Goal: Find contact information: Find contact information

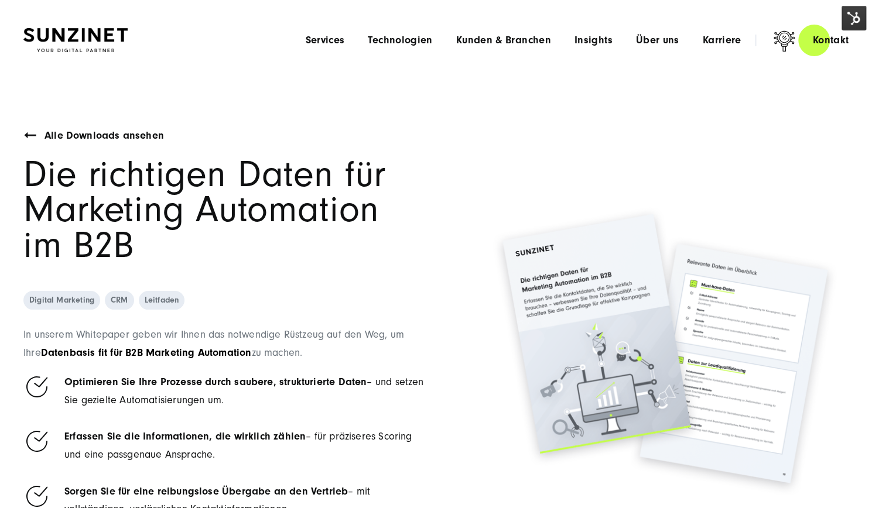
click at [402, 275] on div "Alle Downloads ansehen Die richtigen Daten für Marketing Automation im B2B Digi…" at bounding box center [225, 349] width 404 height 444
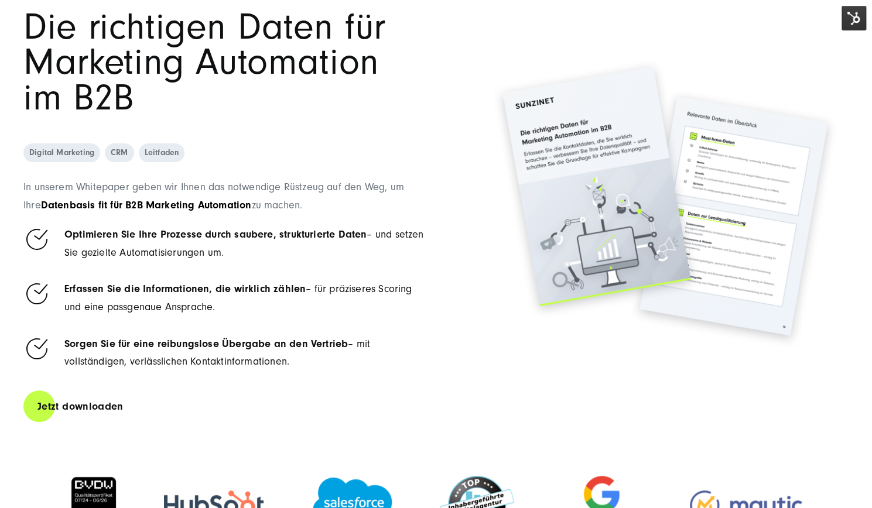
scroll to position [150, 0]
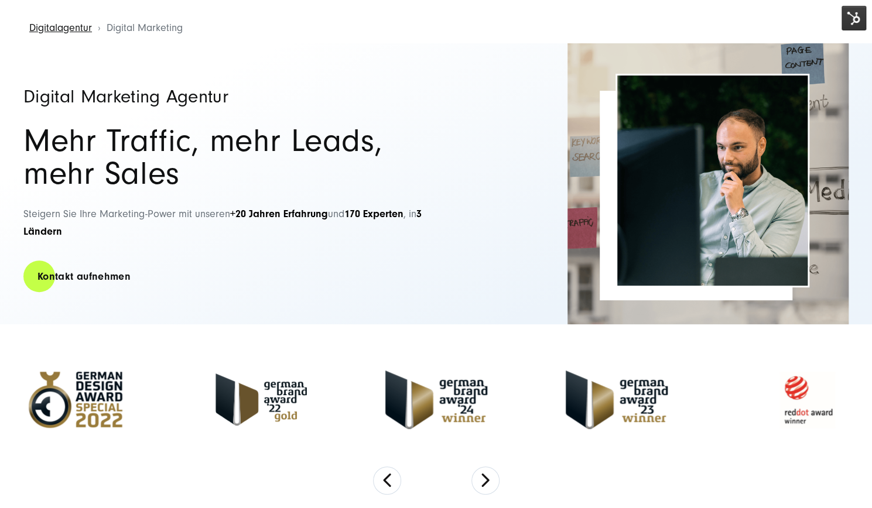
scroll to position [73, 0]
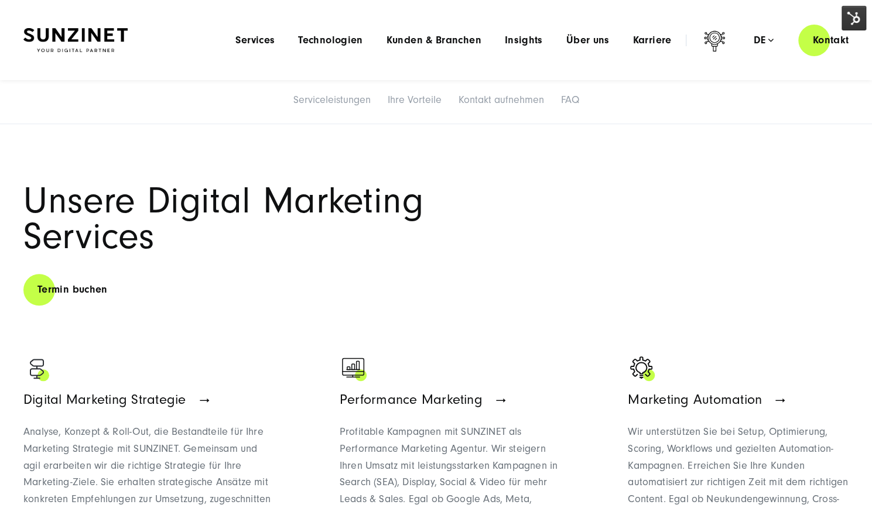
scroll to position [467, 0]
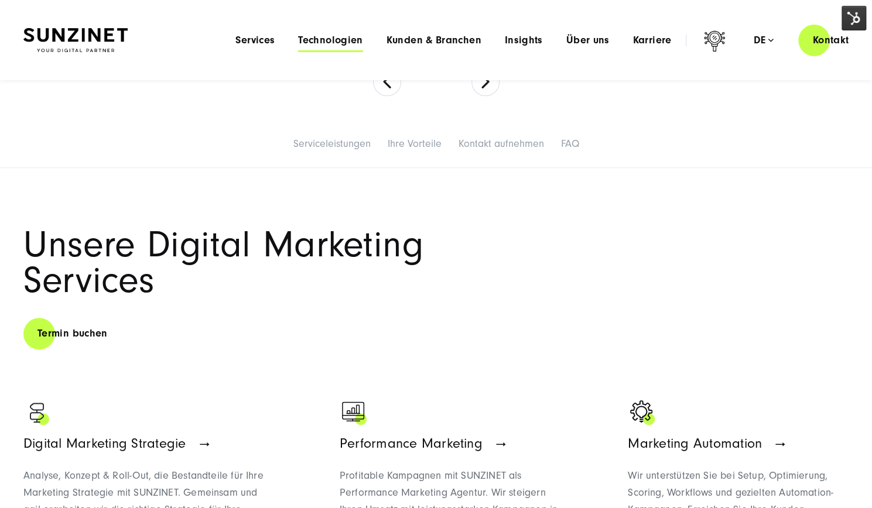
click at [312, 42] on span "Technologien" at bounding box center [330, 41] width 64 height 12
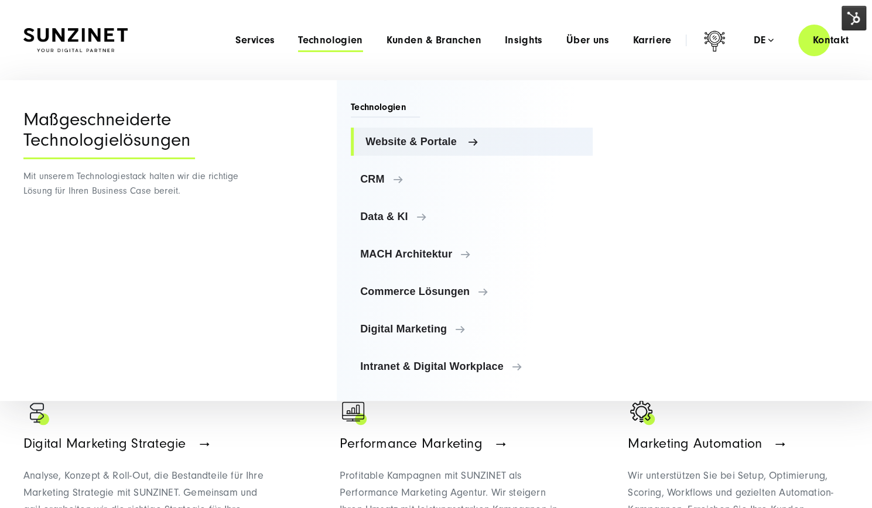
click at [397, 140] on span "Website & Portale" at bounding box center [474, 142] width 218 height 12
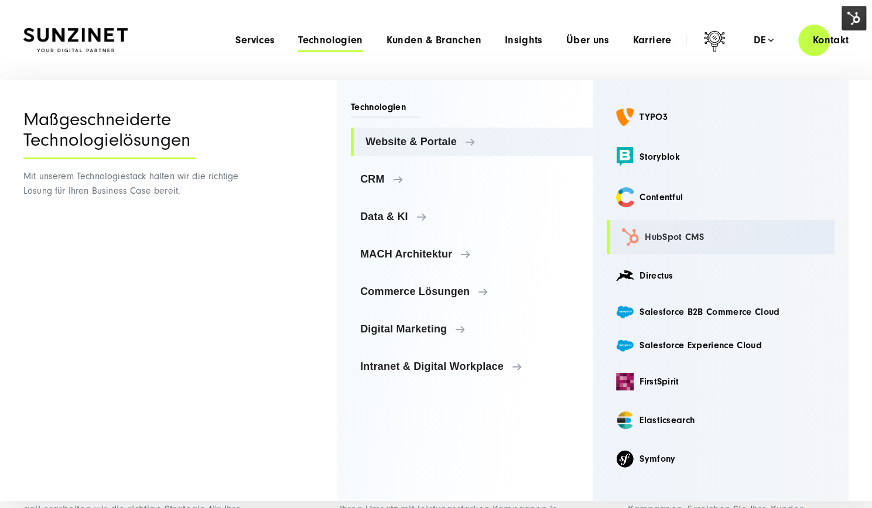
click at [651, 239] on link "HubSpot CMS" at bounding box center [720, 237] width 228 height 34
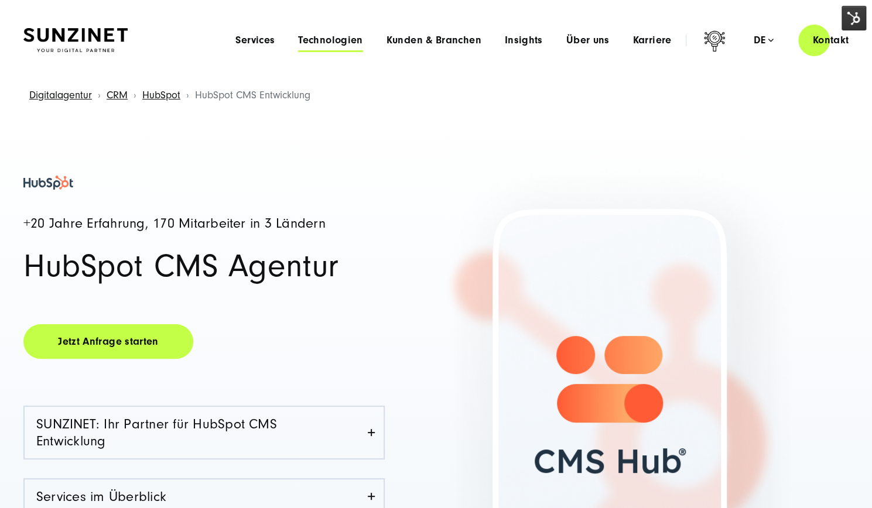
click at [327, 41] on span "Technologien" at bounding box center [330, 41] width 64 height 12
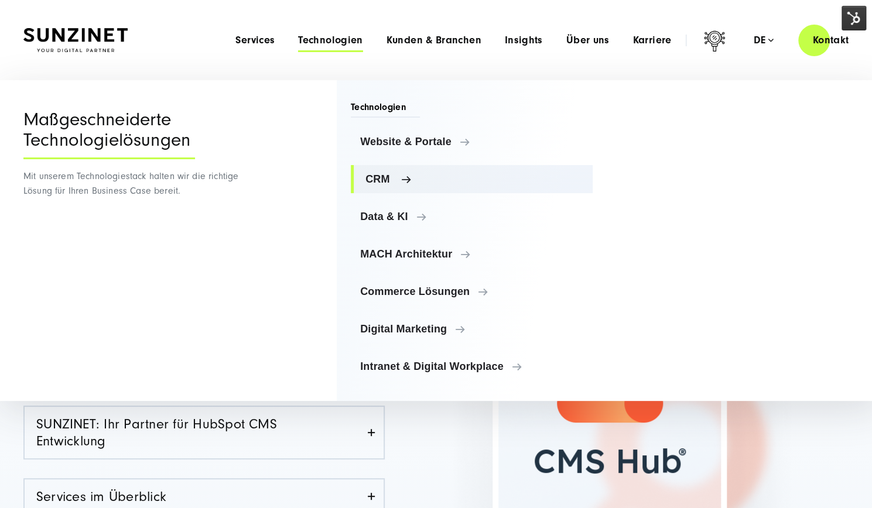
click at [390, 180] on span "CRM" at bounding box center [474, 179] width 218 height 12
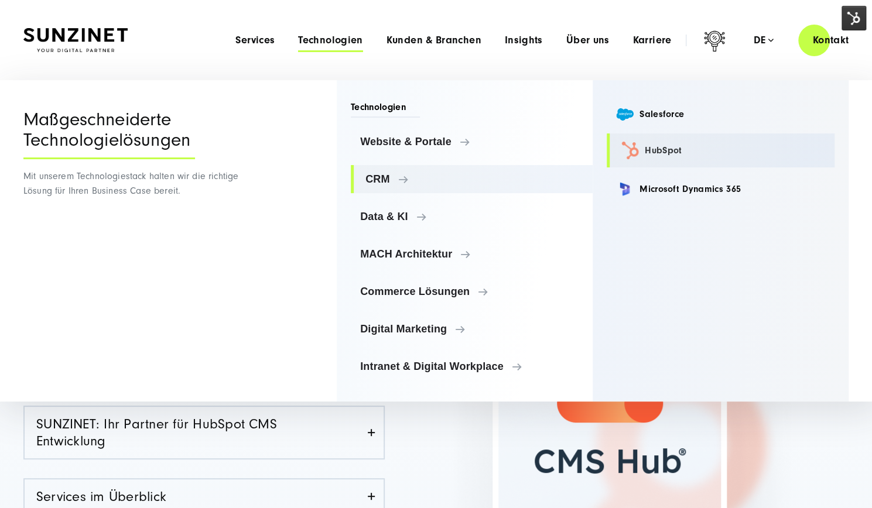
click at [666, 156] on link "HubSpot" at bounding box center [720, 150] width 228 height 34
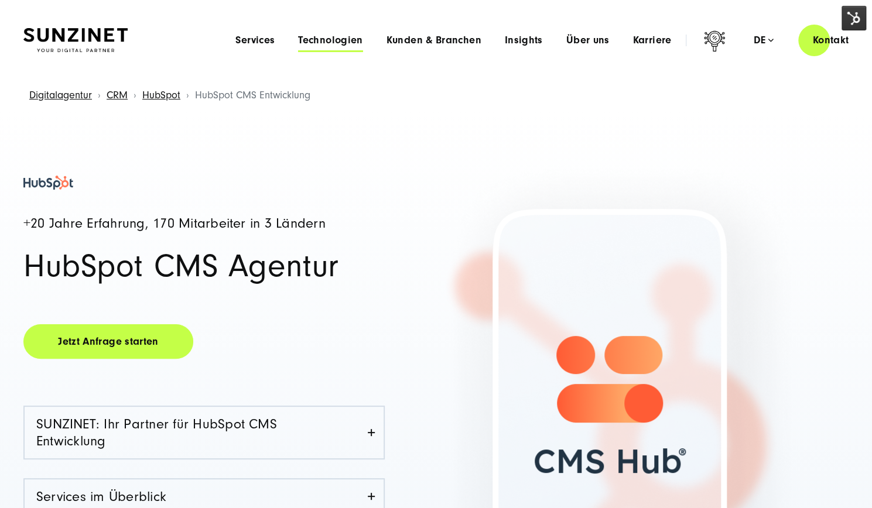
click at [334, 40] on span "Technologien" at bounding box center [330, 41] width 64 height 12
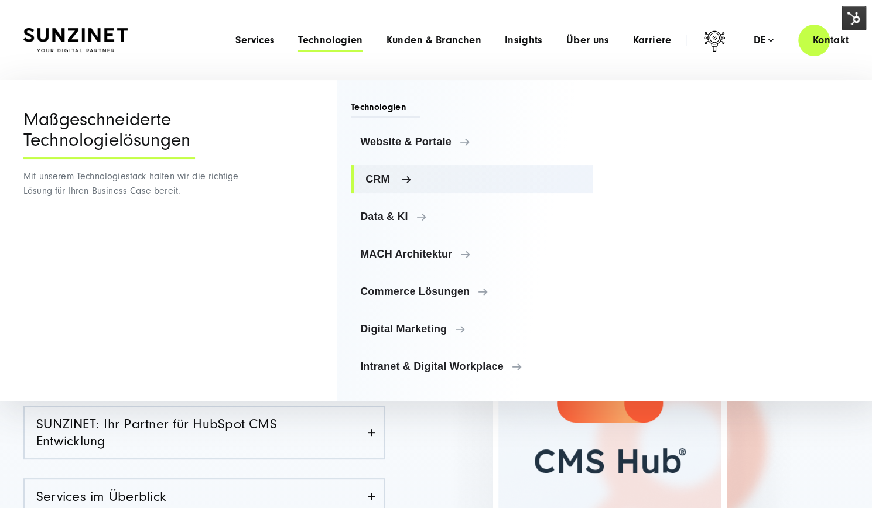
click at [399, 177] on span "CRM" at bounding box center [474, 179] width 218 height 12
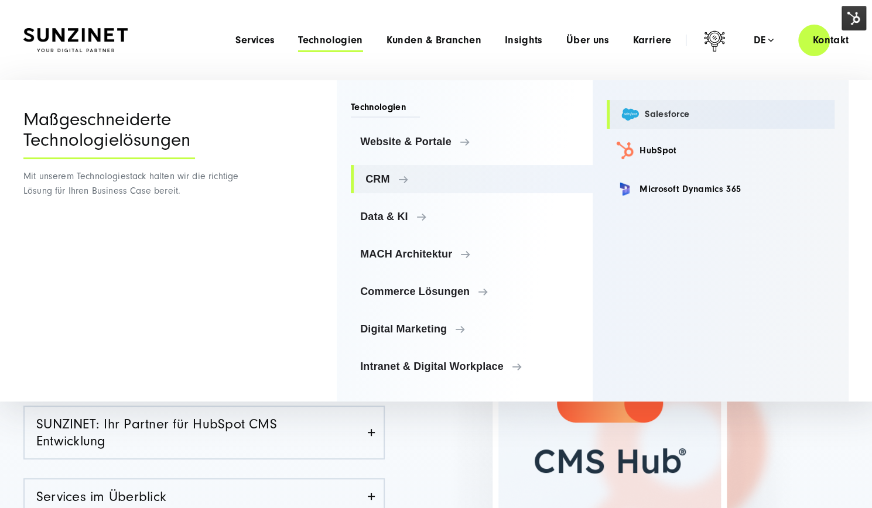
click at [652, 109] on link "Salesforce" at bounding box center [720, 114] width 228 height 29
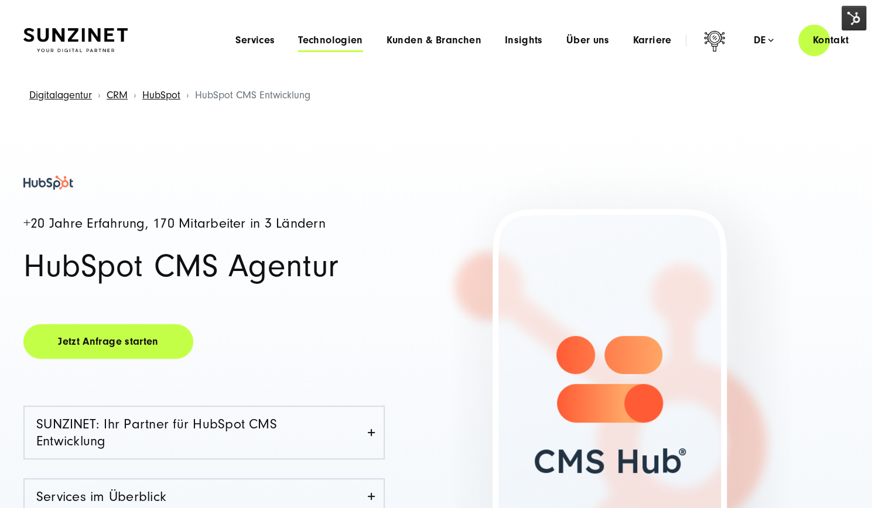
click at [343, 43] on span "Technologien" at bounding box center [330, 41] width 64 height 12
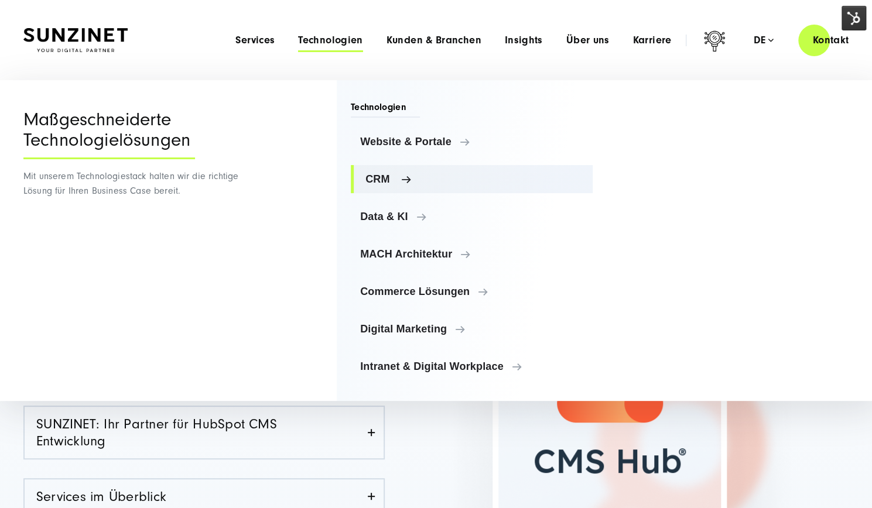
click at [483, 186] on link "CRM" at bounding box center [472, 179] width 242 height 28
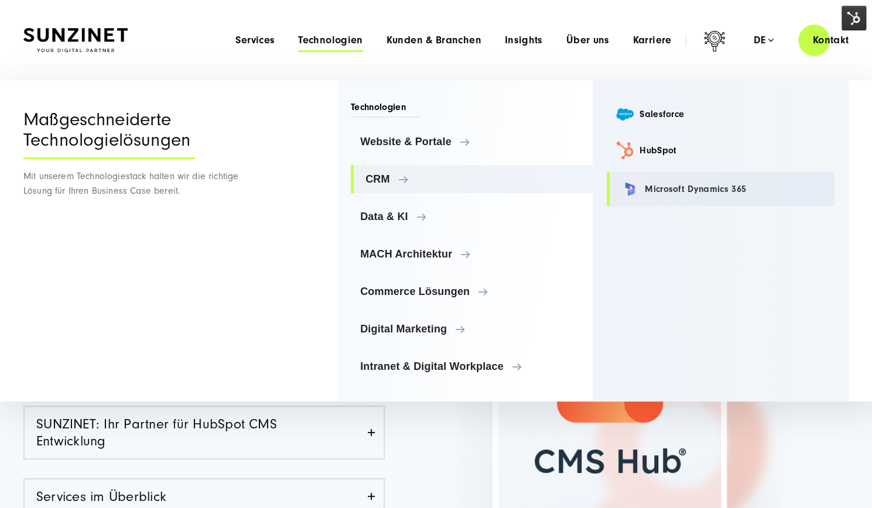
click at [664, 194] on link "Microsoft Dynamics 365" at bounding box center [720, 189] width 228 height 34
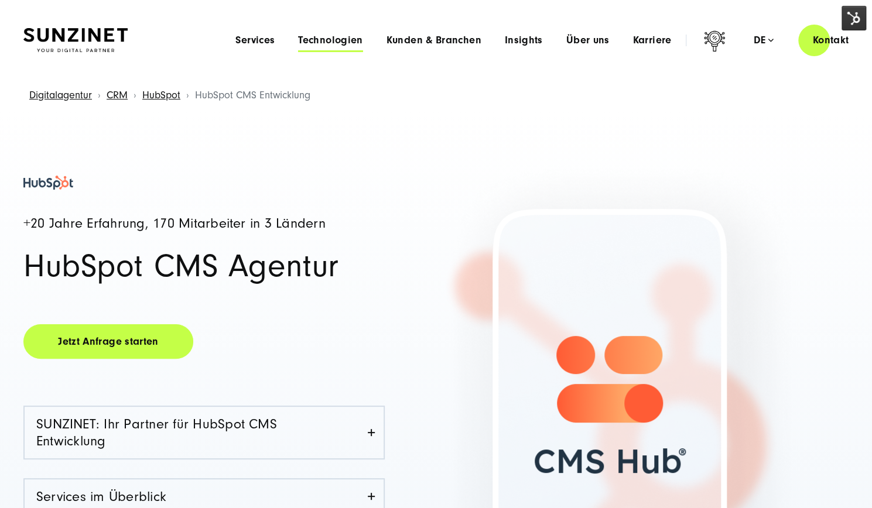
click at [332, 37] on span "Technologien" at bounding box center [330, 41] width 64 height 12
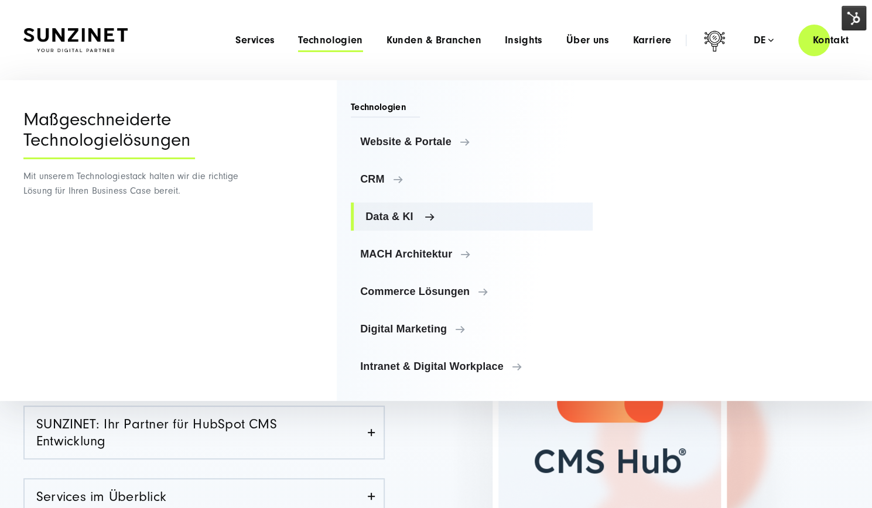
click at [417, 211] on span "Data & KI" at bounding box center [474, 217] width 218 height 12
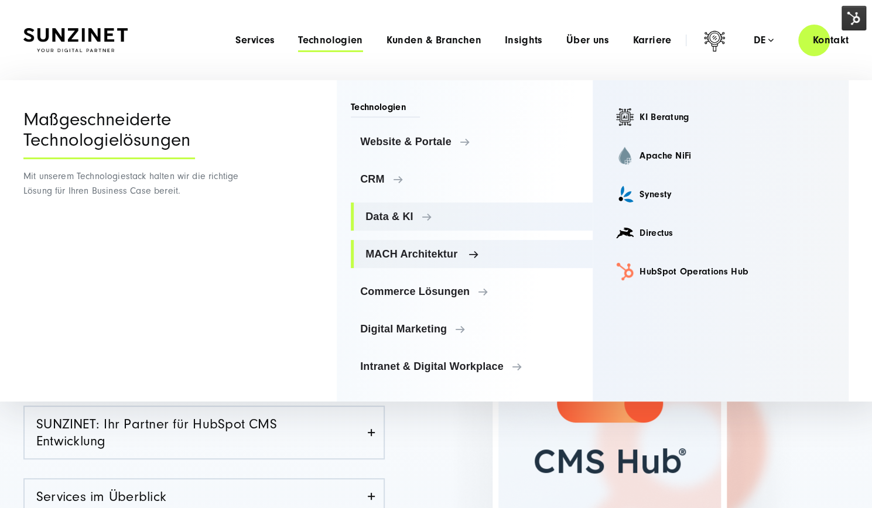
click at [413, 250] on span "MACH Architektur" at bounding box center [474, 254] width 218 height 12
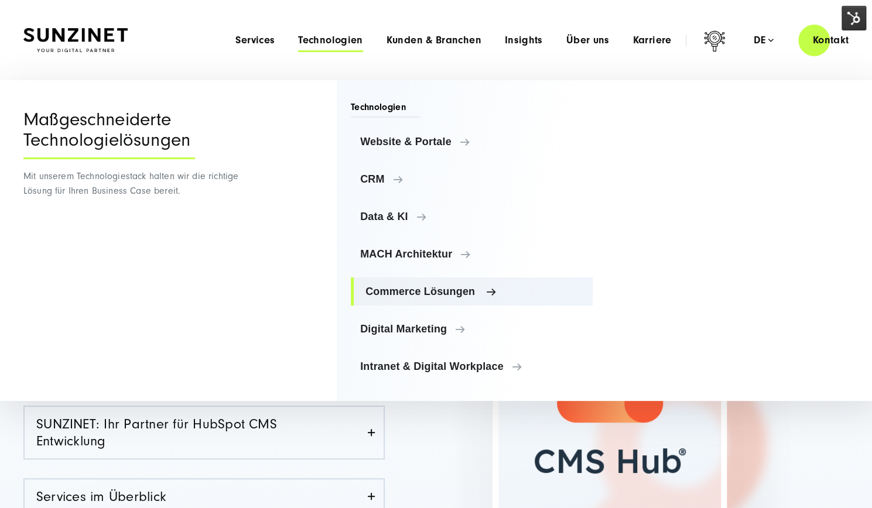
click at [411, 289] on span "Commerce Lösungen" at bounding box center [474, 292] width 218 height 12
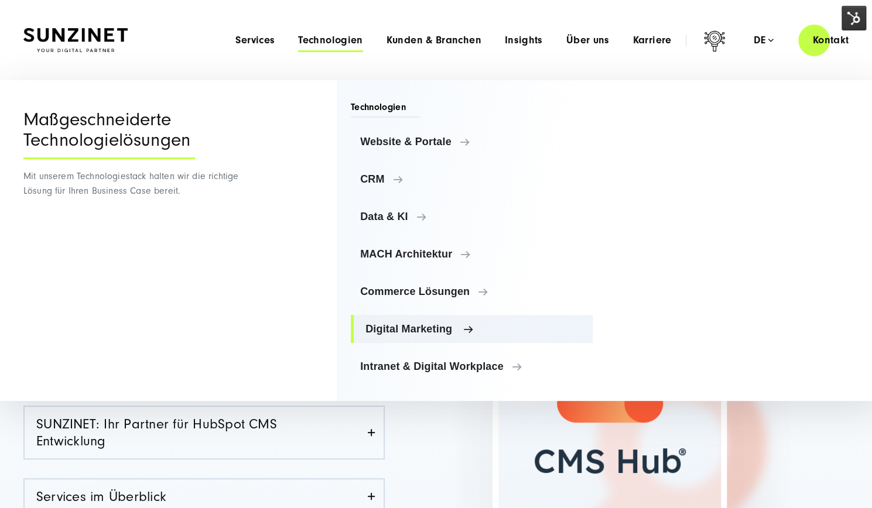
click at [412, 331] on span "Digital Marketing" at bounding box center [474, 329] width 218 height 12
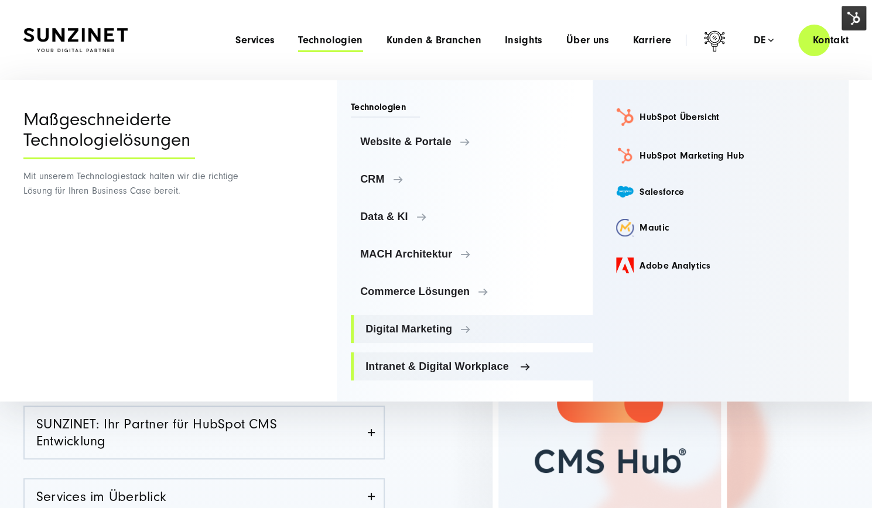
click at [415, 364] on span "Intranet & Digital Workplace" at bounding box center [474, 367] width 218 height 12
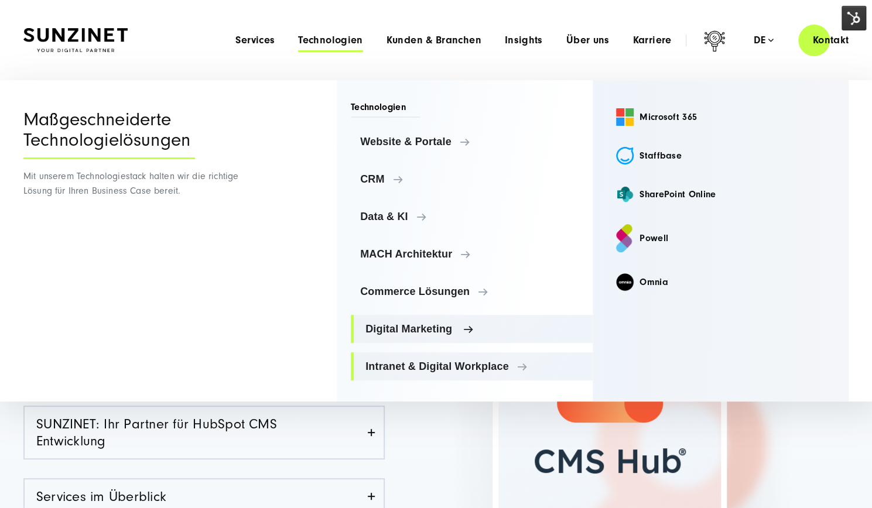
click at [416, 332] on span "Digital Marketing" at bounding box center [474, 329] width 218 height 12
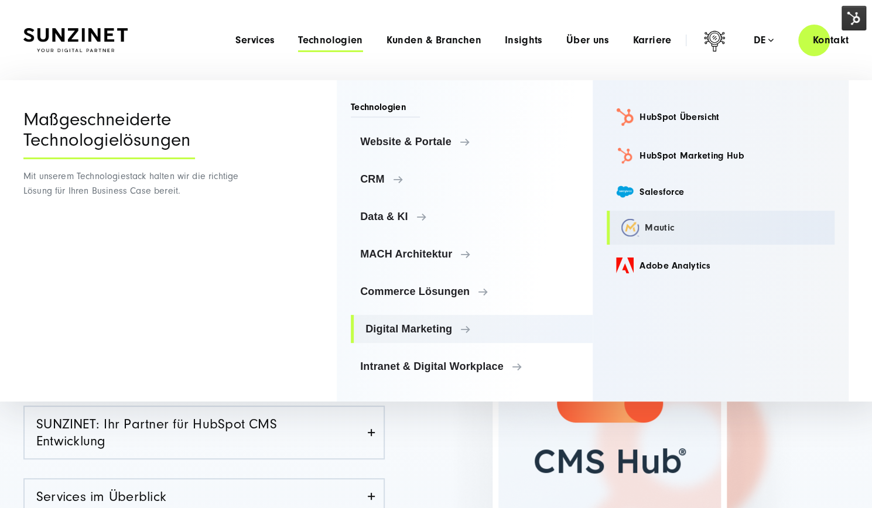
click at [663, 230] on link "Mautic" at bounding box center [720, 228] width 228 height 34
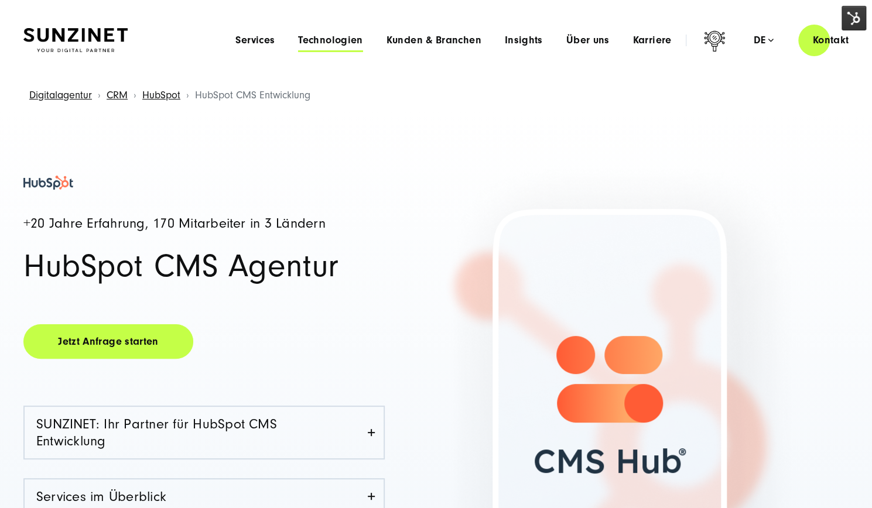
click at [341, 43] on span "Technologien" at bounding box center [330, 41] width 64 height 12
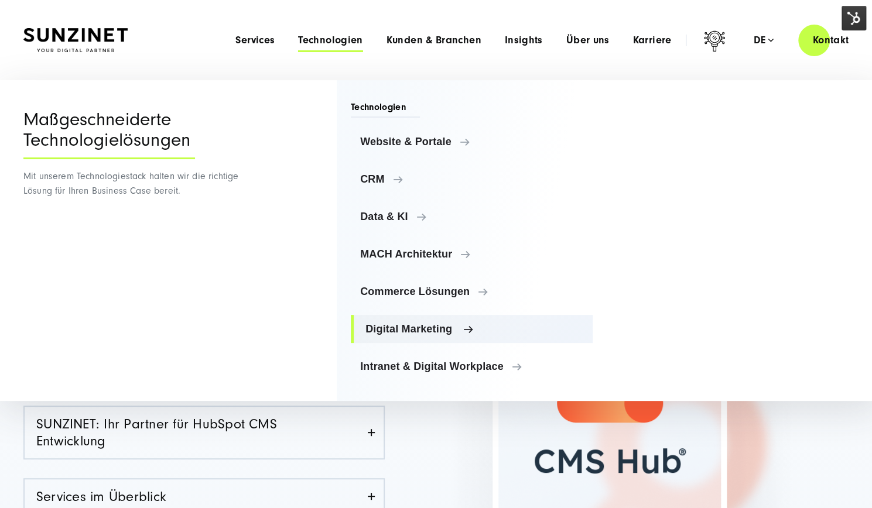
click at [452, 323] on span "Digital Marketing" at bounding box center [474, 329] width 218 height 12
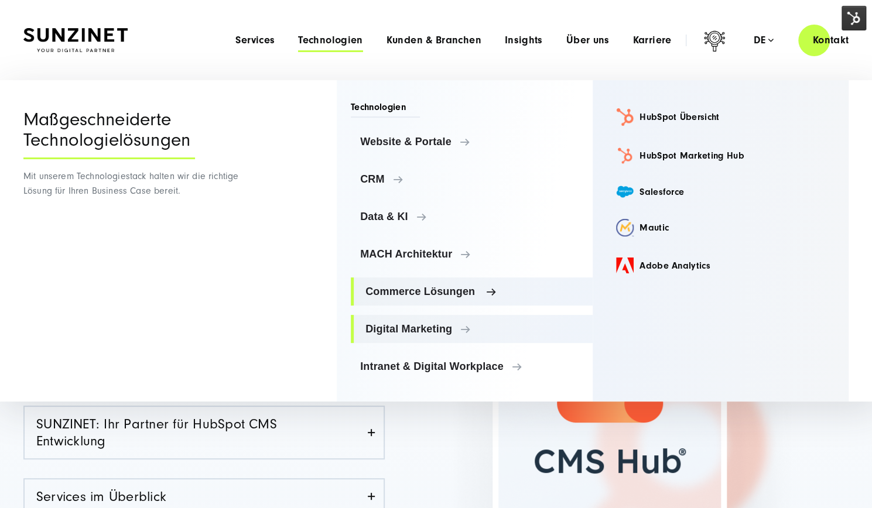
click at [437, 286] on span "Commerce Lösungen" at bounding box center [474, 292] width 218 height 12
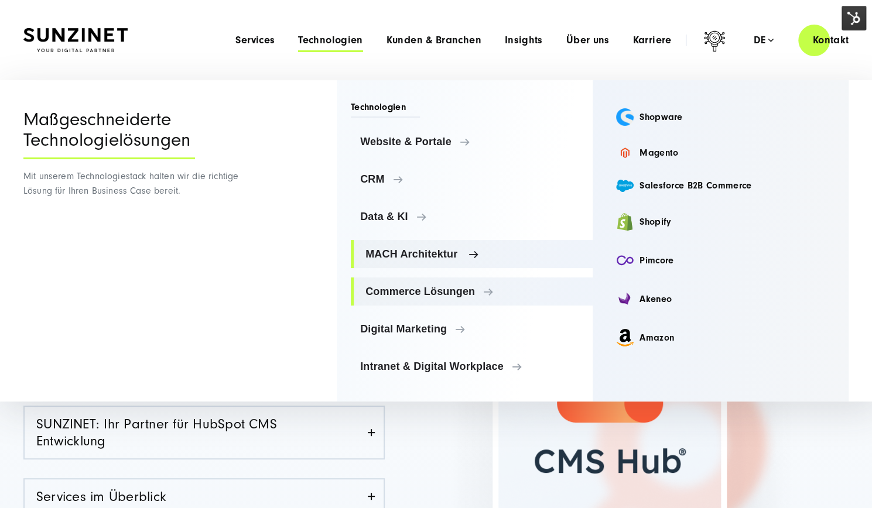
click at [427, 255] on span "MACH Architektur" at bounding box center [474, 254] width 218 height 12
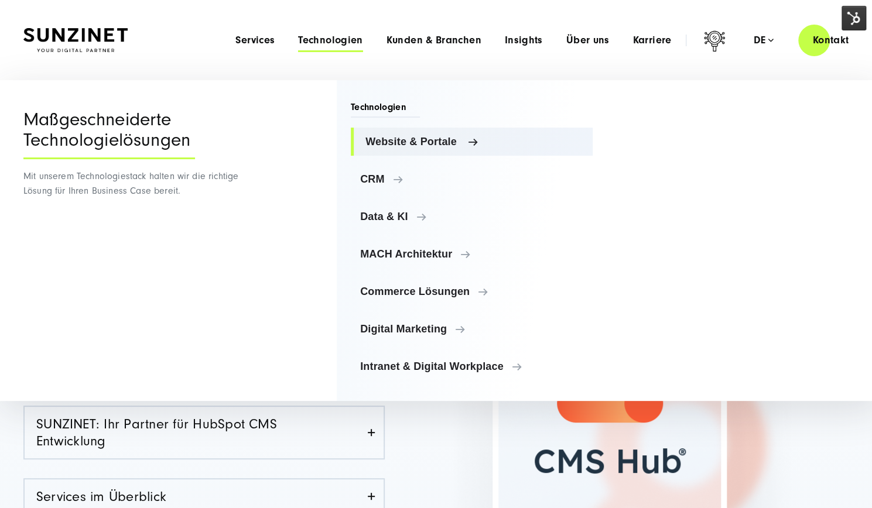
click at [438, 146] on span "Website & Portale" at bounding box center [474, 142] width 218 height 12
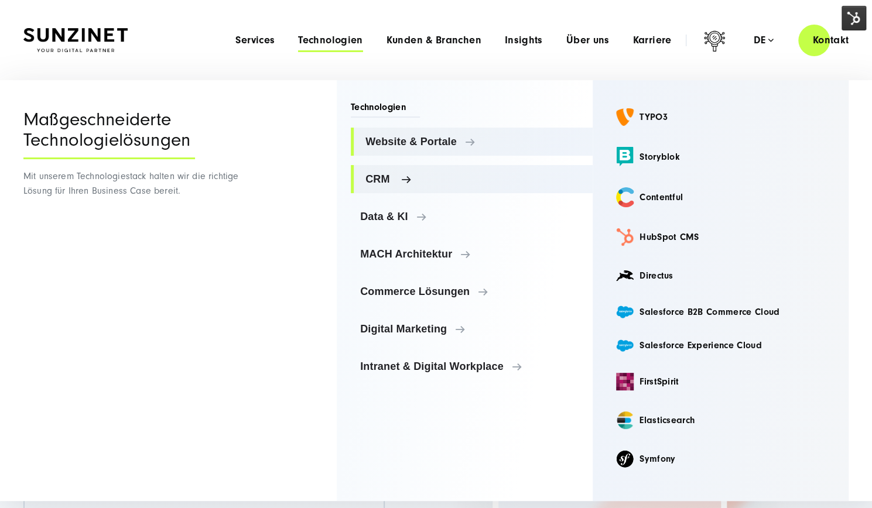
click at [434, 167] on link "CRM" at bounding box center [472, 179] width 242 height 28
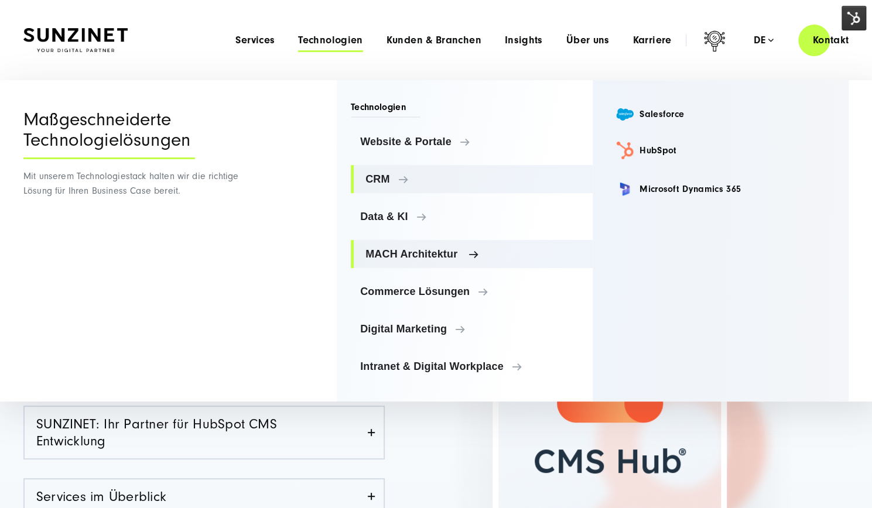
click at [426, 252] on span "MACH Architektur" at bounding box center [474, 254] width 218 height 12
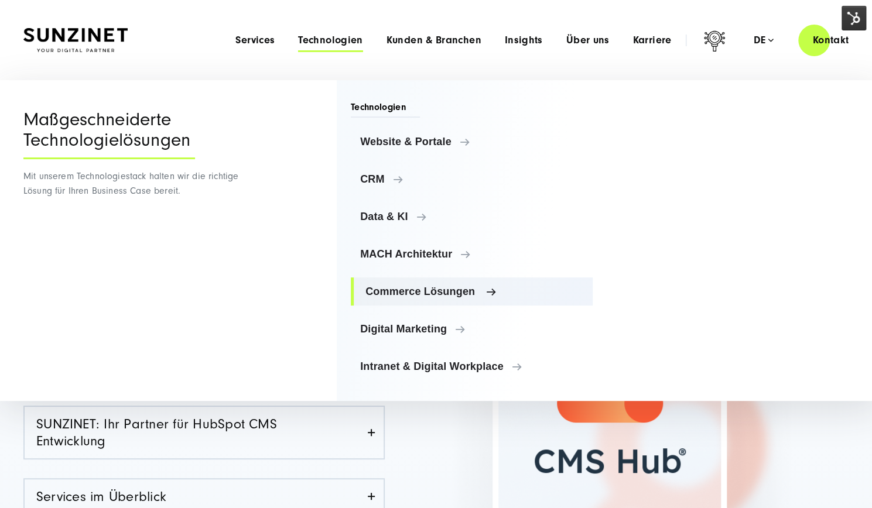
click at [423, 294] on span "Commerce Lösungen" at bounding box center [474, 292] width 218 height 12
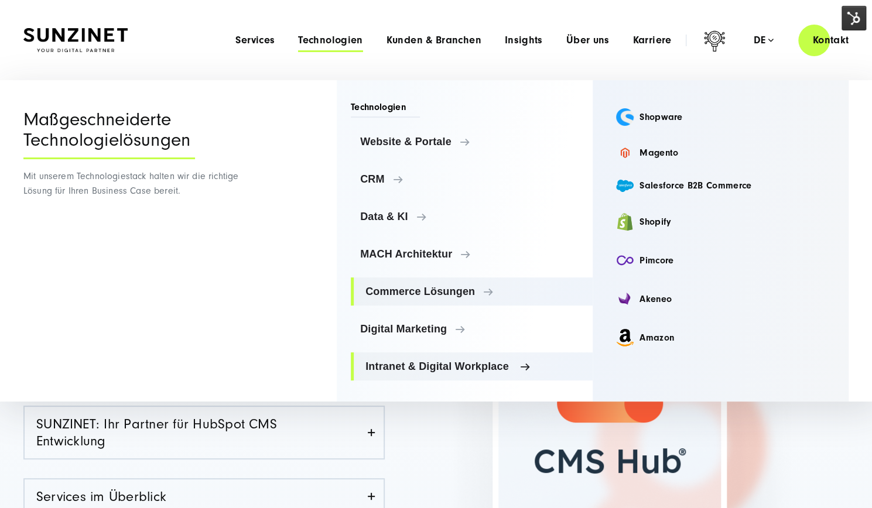
click at [431, 361] on span "Intranet & Digital Workplace" at bounding box center [474, 367] width 218 height 12
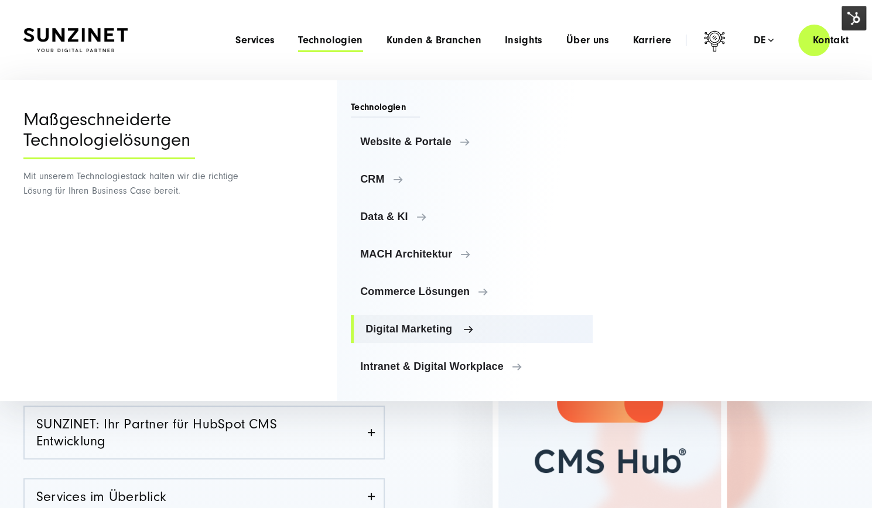
click at [436, 324] on span "Digital Marketing" at bounding box center [474, 329] width 218 height 12
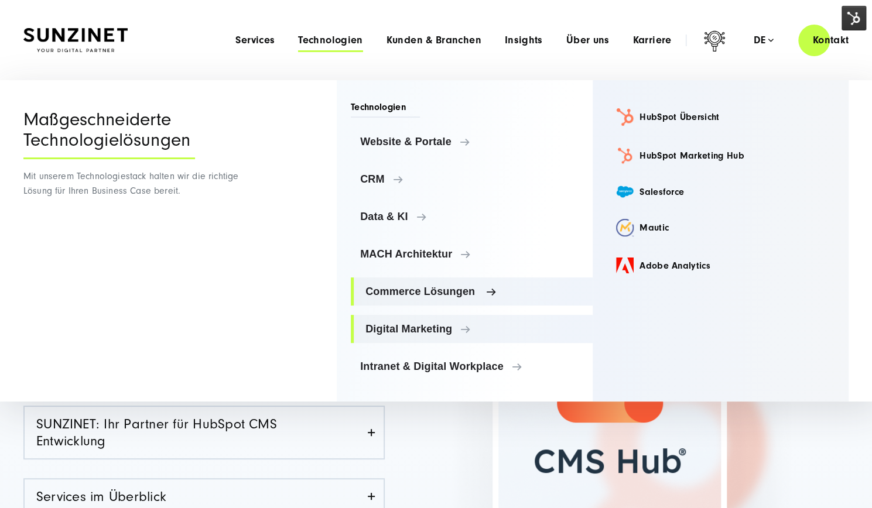
click at [433, 304] on link "Commerce Lösungen" at bounding box center [472, 291] width 242 height 28
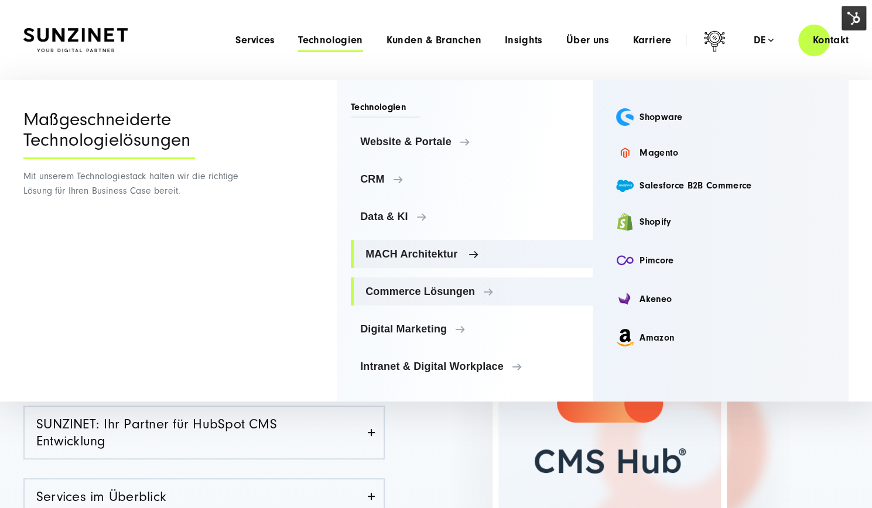
click at [424, 255] on span "MACH Architektur" at bounding box center [474, 254] width 218 height 12
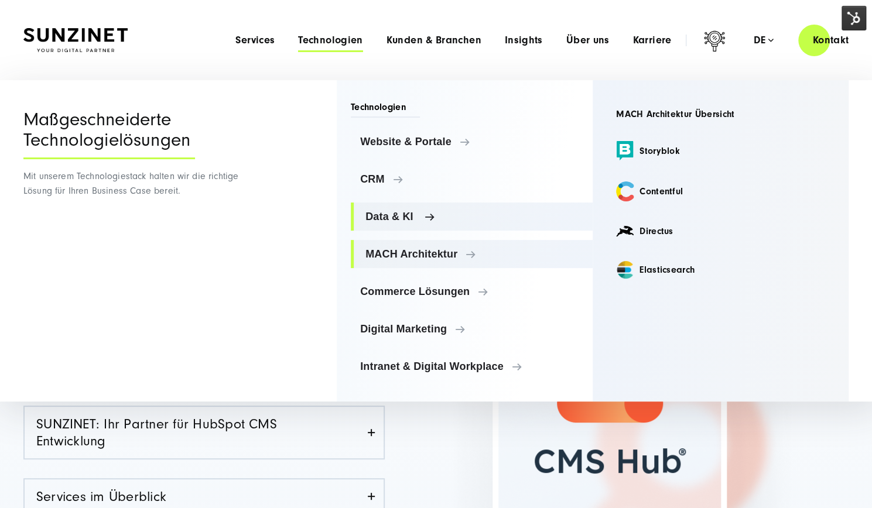
click at [423, 206] on link "Data & KI" at bounding box center [472, 217] width 242 height 28
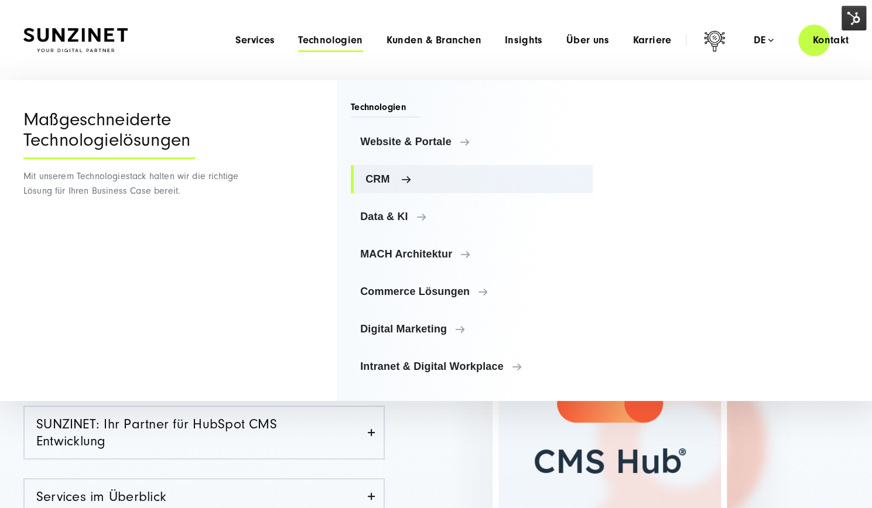
click at [416, 175] on span "CRM" at bounding box center [474, 179] width 218 height 12
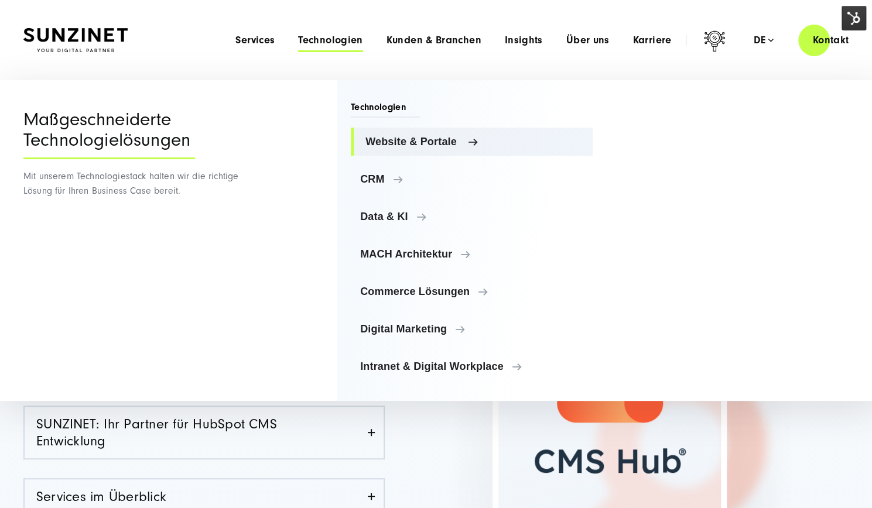
click at [421, 145] on span "Website & Portale" at bounding box center [474, 142] width 218 height 12
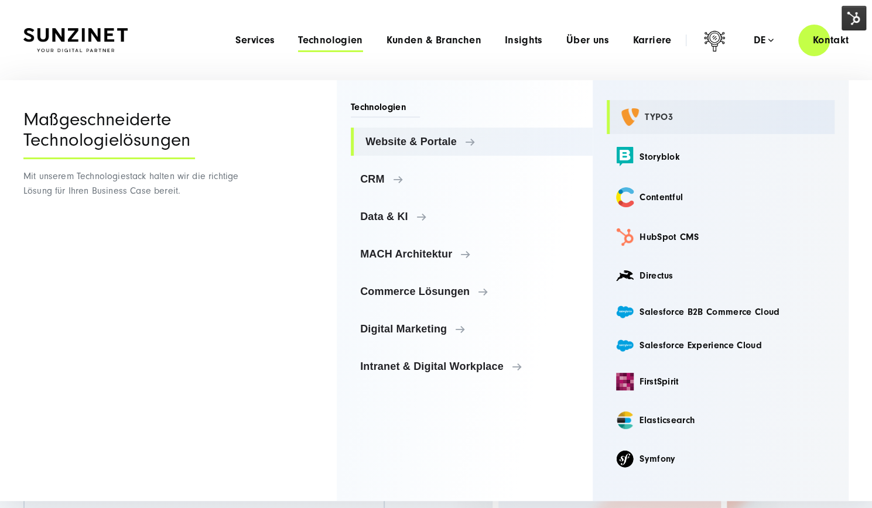
click at [669, 114] on link "TYPO3" at bounding box center [720, 117] width 228 height 34
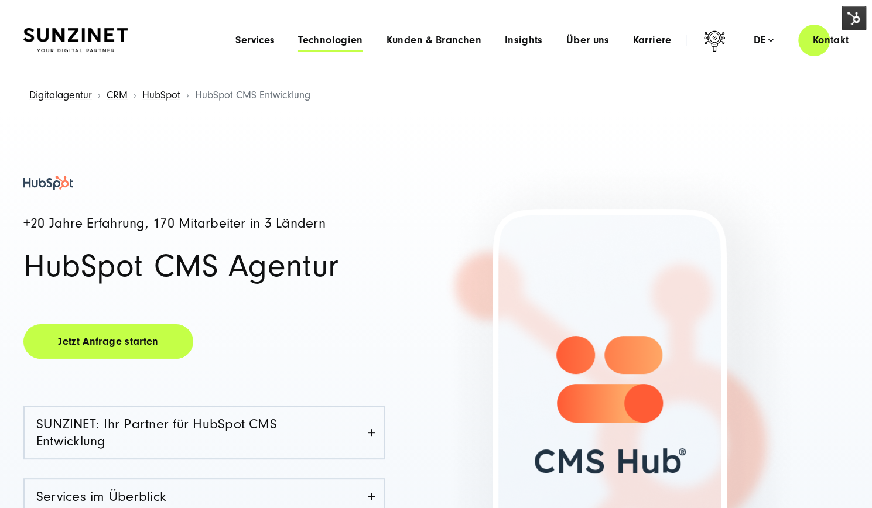
click at [331, 44] on span "Technologien" at bounding box center [330, 41] width 64 height 12
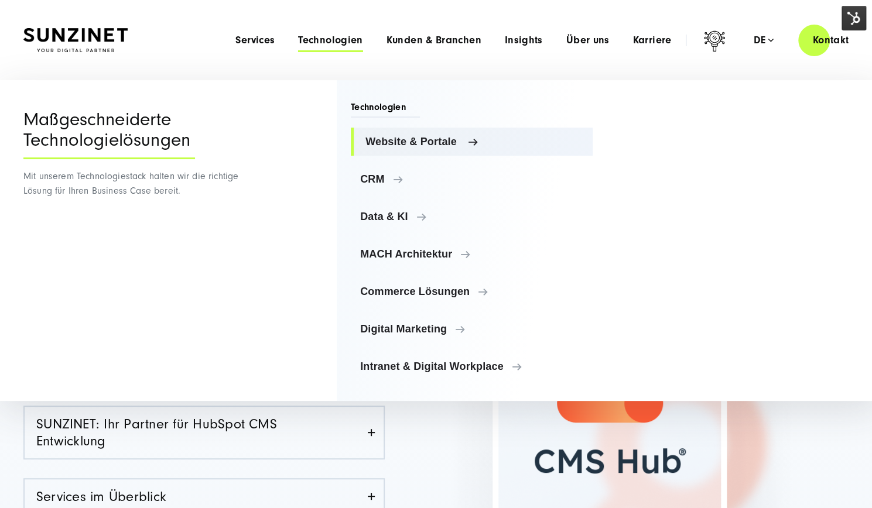
click at [459, 139] on span "Website & Portale" at bounding box center [474, 142] width 218 height 12
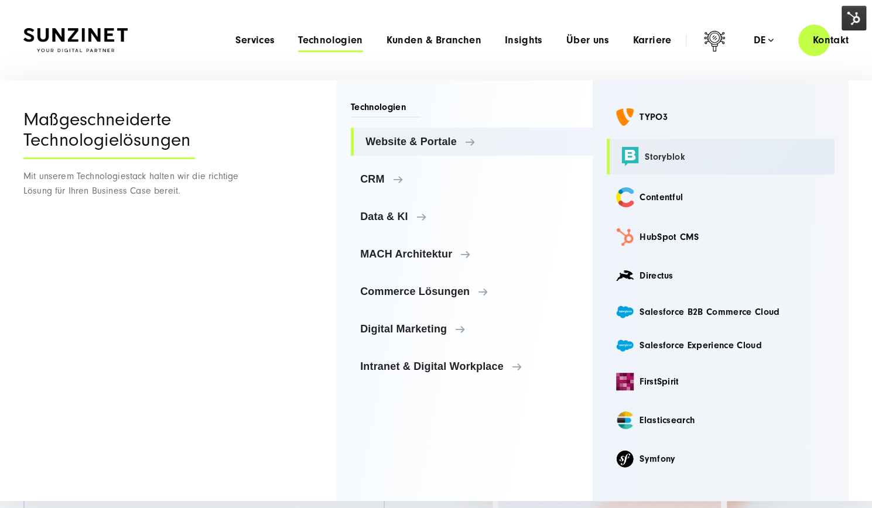
click at [662, 153] on link "Storyblok" at bounding box center [720, 157] width 228 height 36
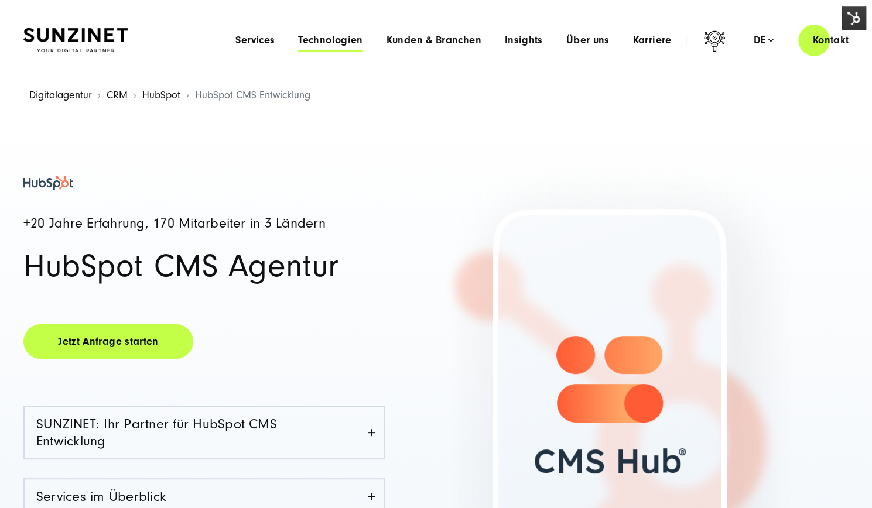
click at [333, 39] on span "Technologien" at bounding box center [330, 41] width 64 height 12
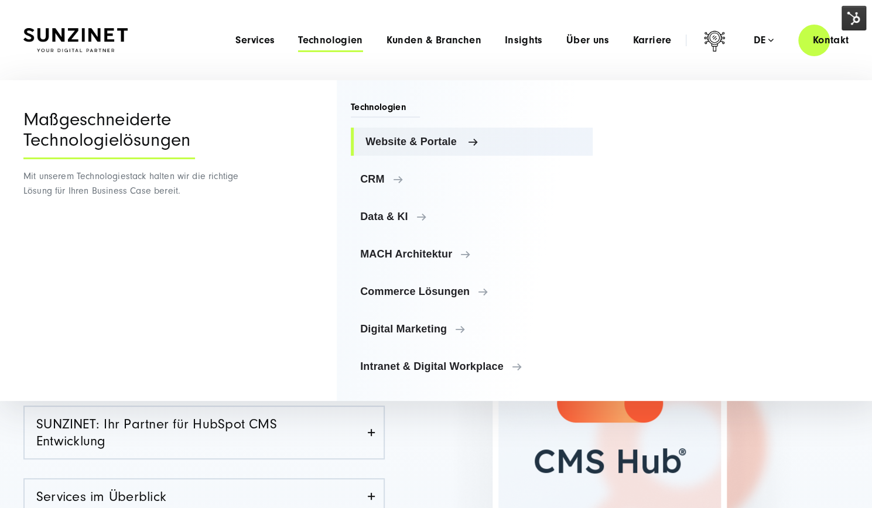
click at [421, 139] on span "Website & Portale" at bounding box center [474, 142] width 218 height 12
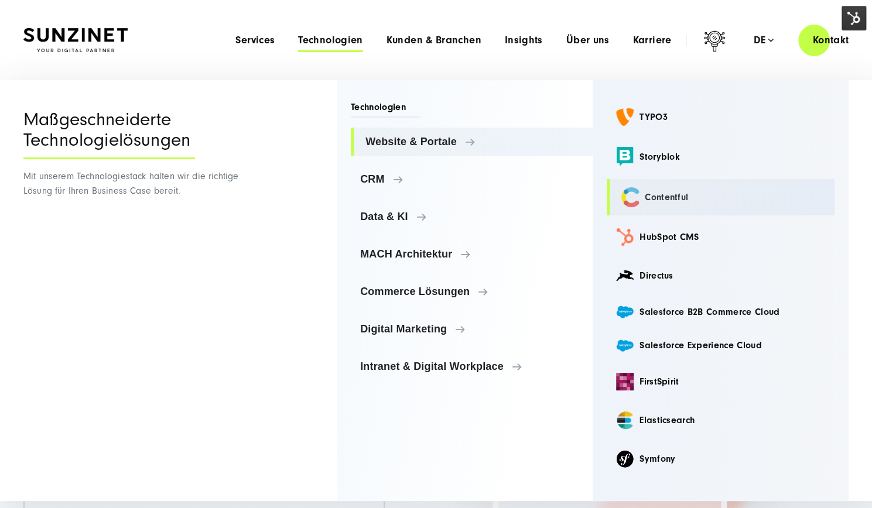
click at [666, 195] on link "Contentful" at bounding box center [720, 197] width 228 height 36
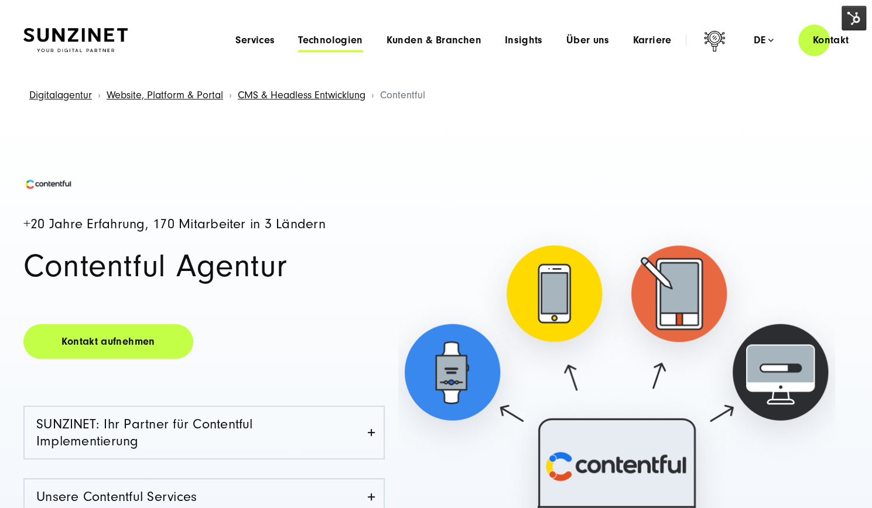
click at [335, 41] on span "Technologien" at bounding box center [330, 41] width 64 height 12
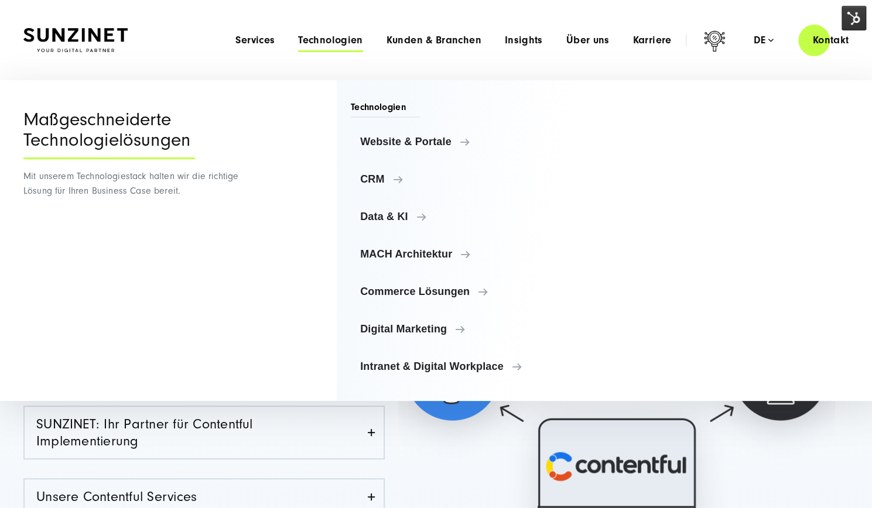
click at [382, 107] on span "Technologien" at bounding box center [385, 109] width 69 height 17
click at [393, 138] on span "Website & Portale" at bounding box center [474, 142] width 218 height 12
click at [410, 180] on span "CRM" at bounding box center [474, 179] width 218 height 12
click at [421, 211] on span "Data & KI" at bounding box center [474, 217] width 218 height 12
click at [436, 252] on span "MACH Architektur" at bounding box center [474, 254] width 218 height 12
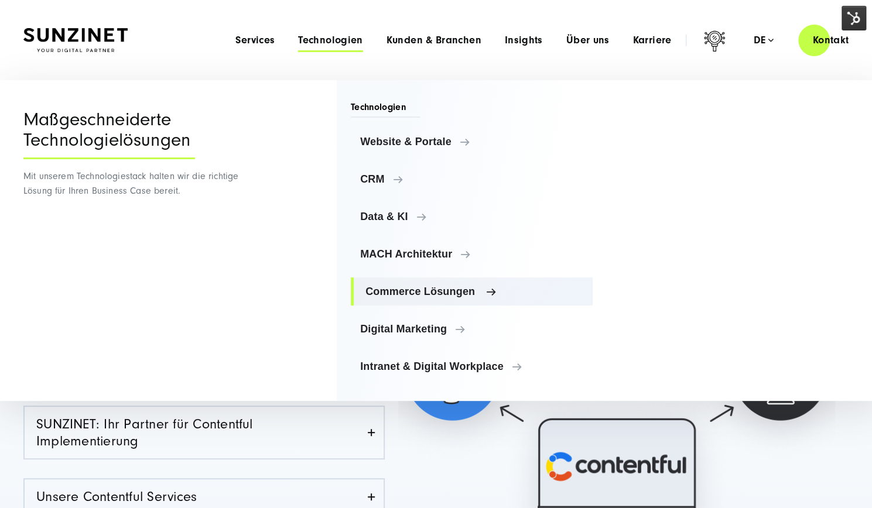
click at [453, 289] on span "Commerce Lösungen" at bounding box center [474, 292] width 218 height 12
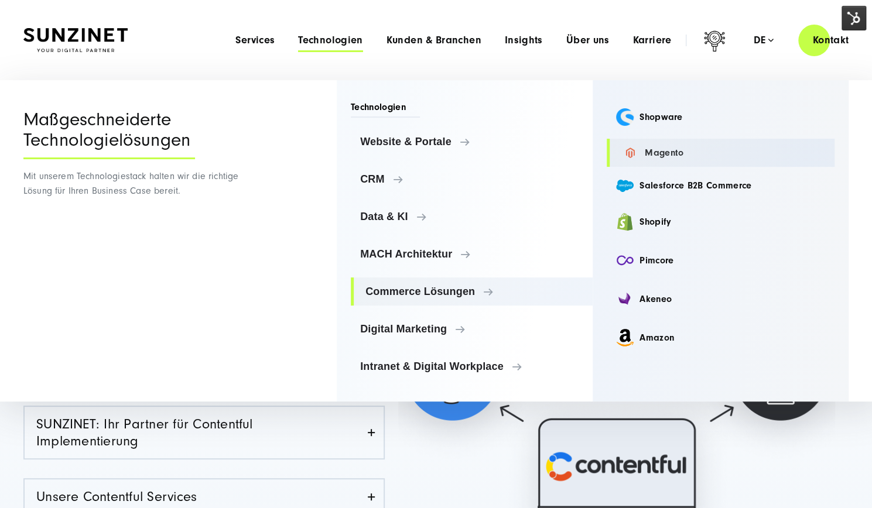
click at [676, 153] on link "Magento" at bounding box center [720, 153] width 228 height 28
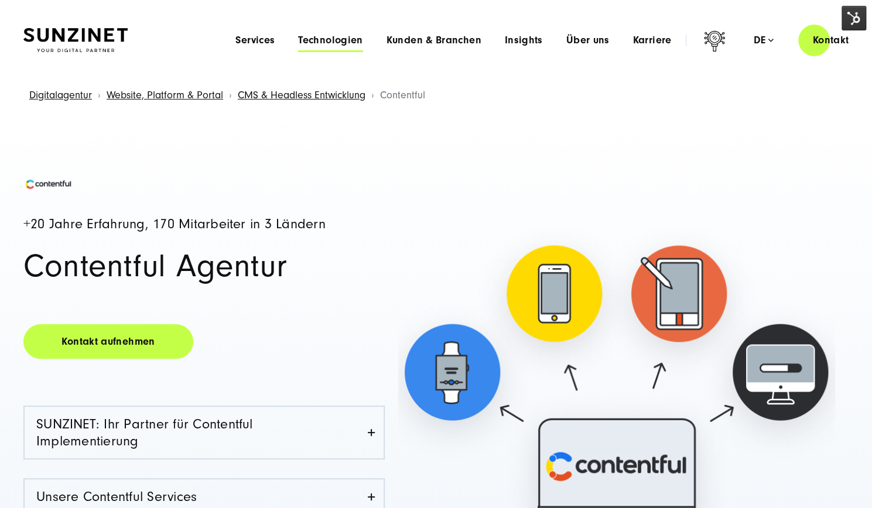
click at [335, 43] on span "Technologien" at bounding box center [330, 41] width 64 height 12
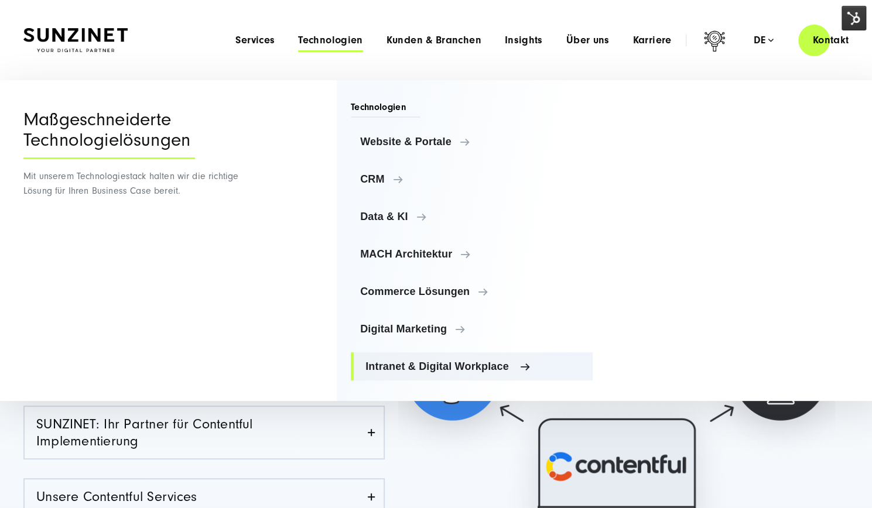
click at [418, 369] on span "Intranet & Digital Workplace" at bounding box center [474, 367] width 218 height 12
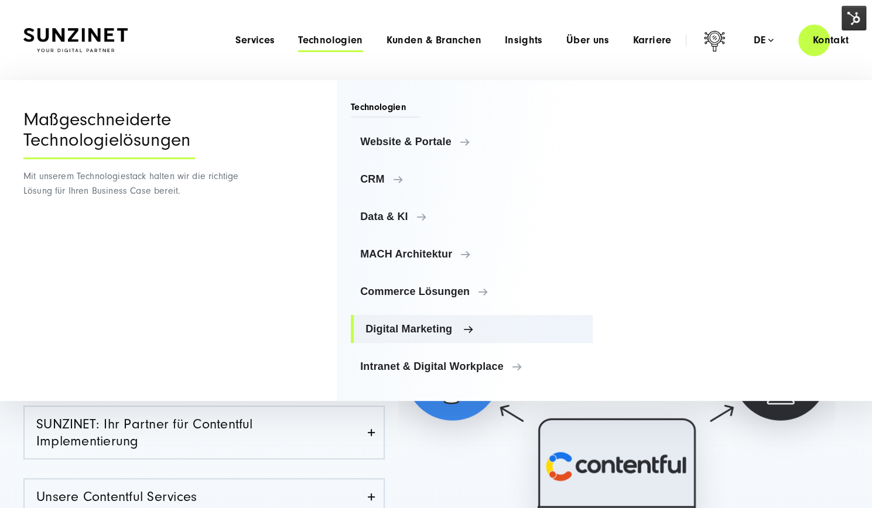
click at [423, 328] on span "Digital Marketing" at bounding box center [474, 329] width 218 height 12
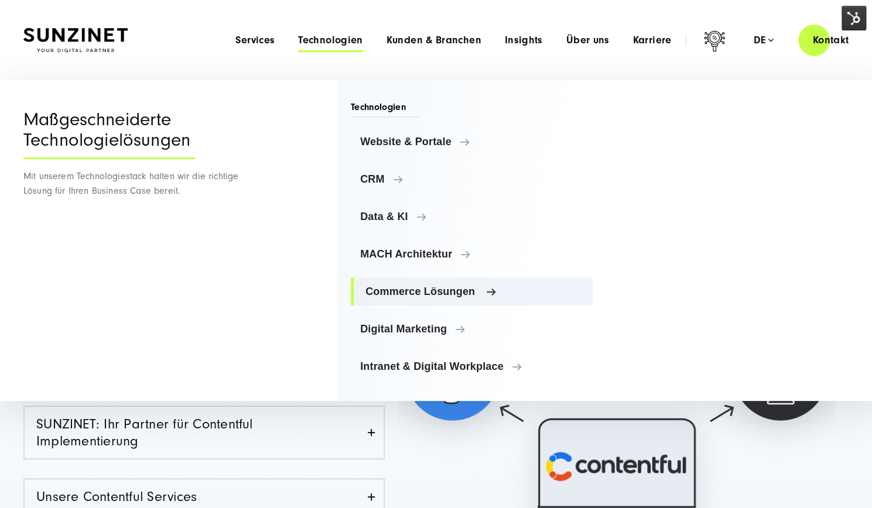
click at [418, 290] on span "Commerce Lösungen" at bounding box center [474, 292] width 218 height 12
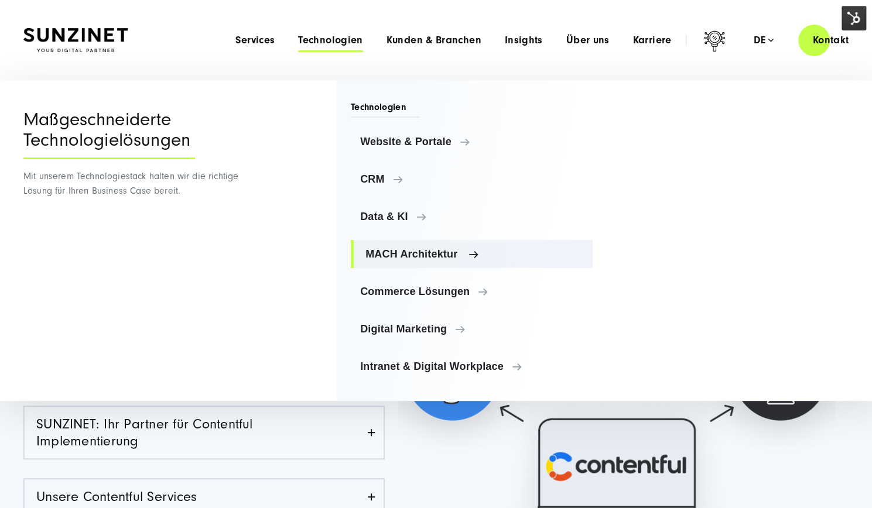
click at [411, 255] on span "MACH Architektur" at bounding box center [474, 254] width 218 height 12
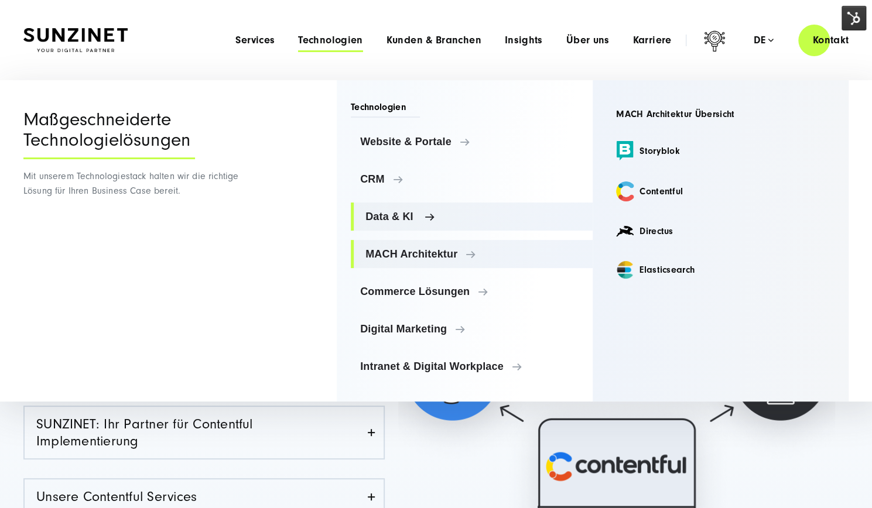
click at [399, 221] on span "Data & KI" at bounding box center [474, 217] width 218 height 12
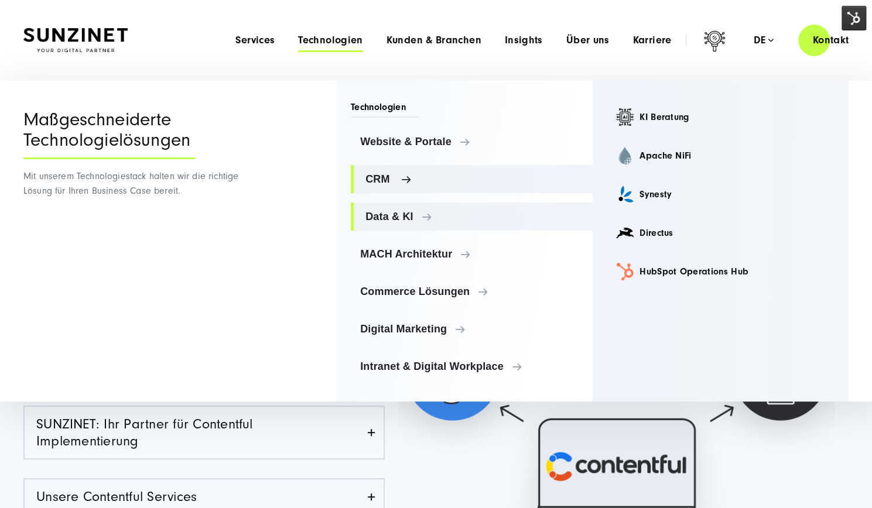
click at [399, 177] on span "CRM" at bounding box center [474, 179] width 218 height 12
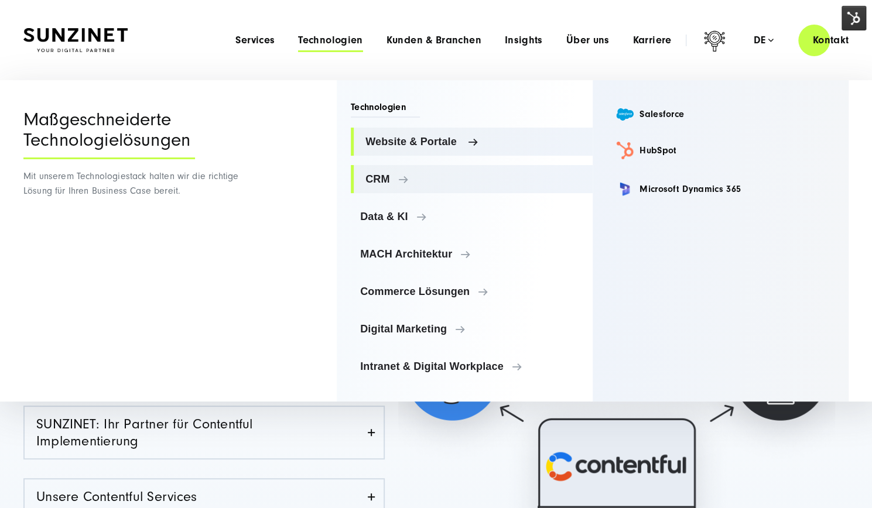
click at [418, 132] on link "Website & Portale" at bounding box center [472, 142] width 242 height 28
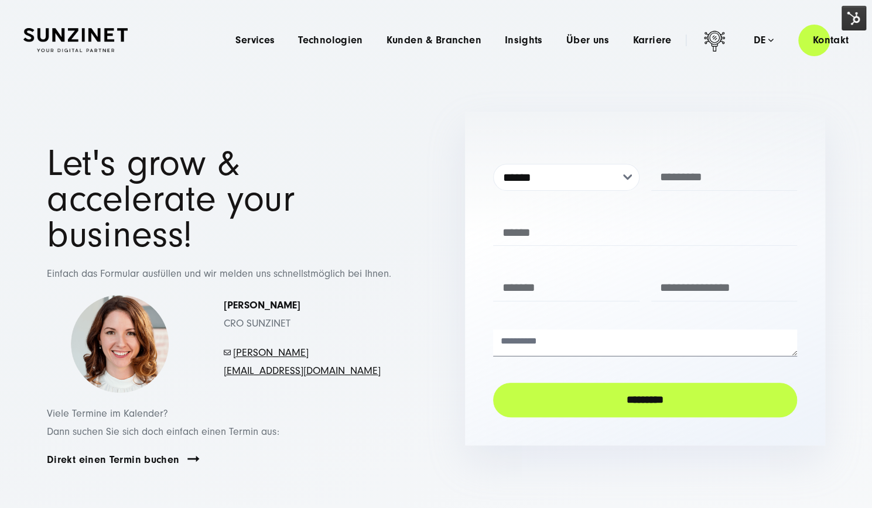
click at [846, 18] on img at bounding box center [853, 18] width 25 height 25
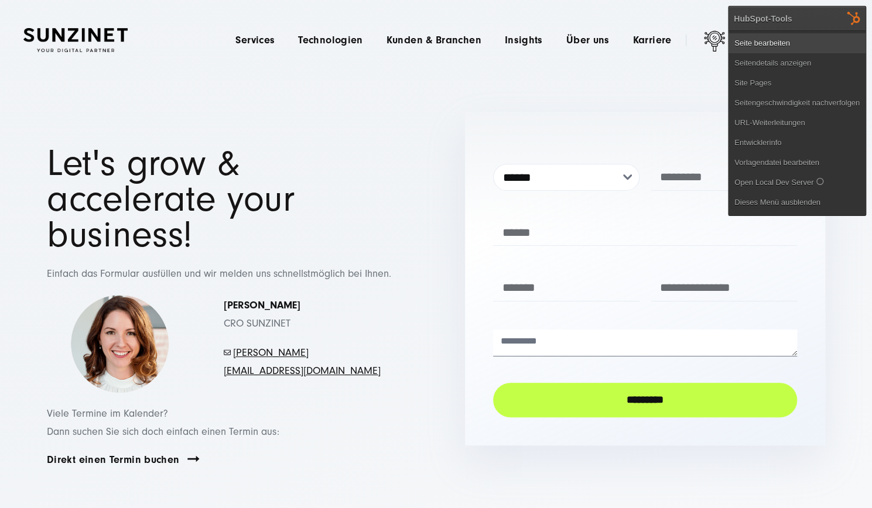
click at [798, 47] on link "Seite bearbeiten" at bounding box center [796, 43] width 137 height 20
